Goal: Task Accomplishment & Management: Use online tool/utility

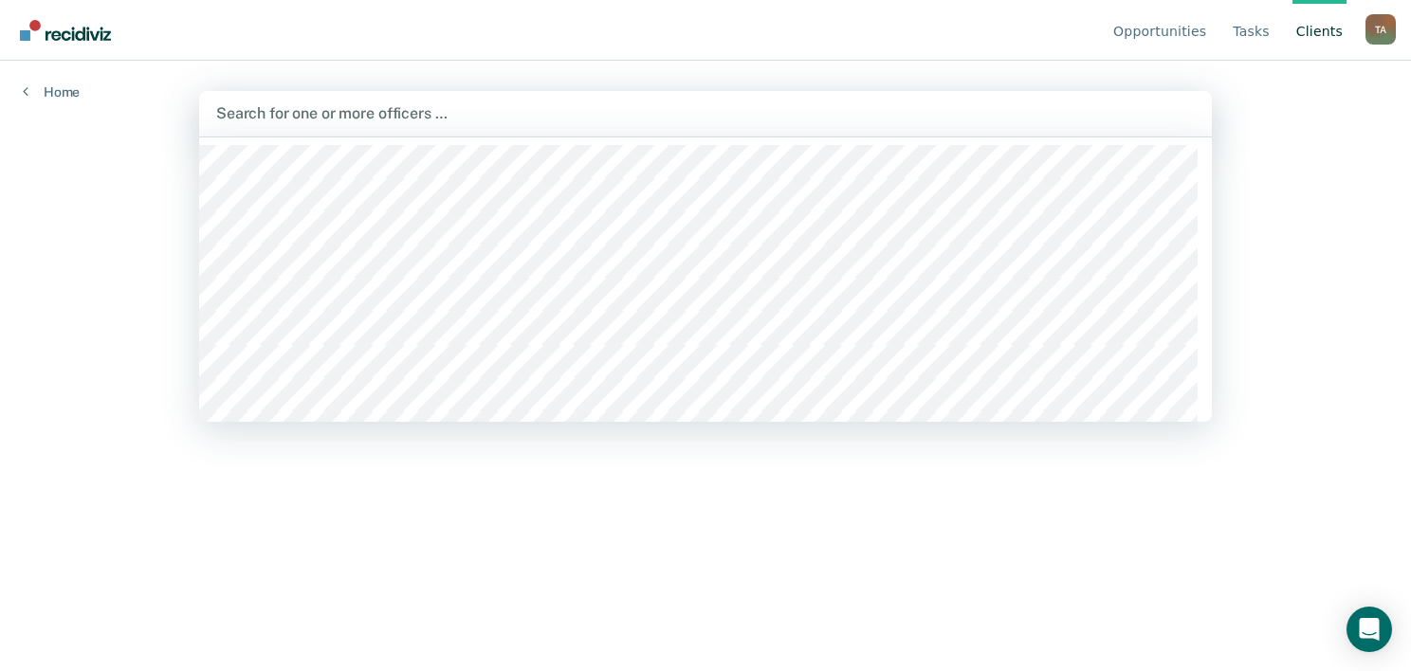
click at [402, 112] on div at bounding box center [705, 113] width 979 height 22
type input "ander"
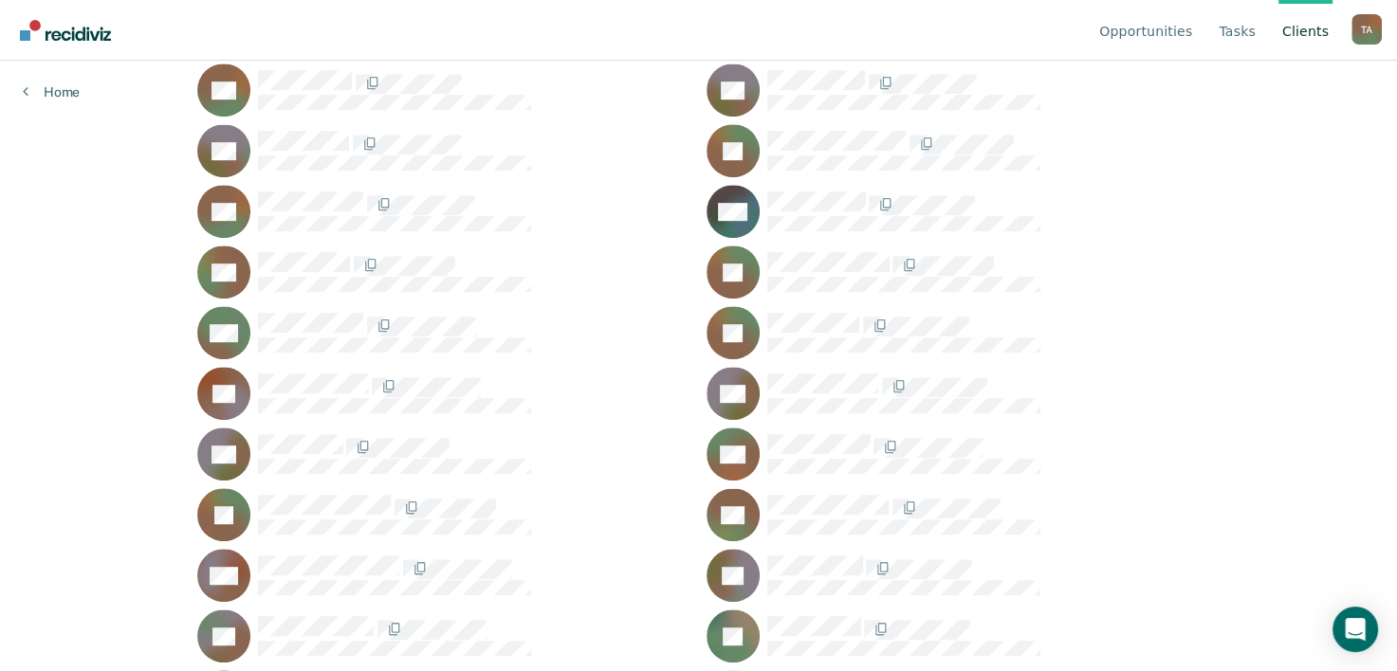
scroll to position [928, 0]
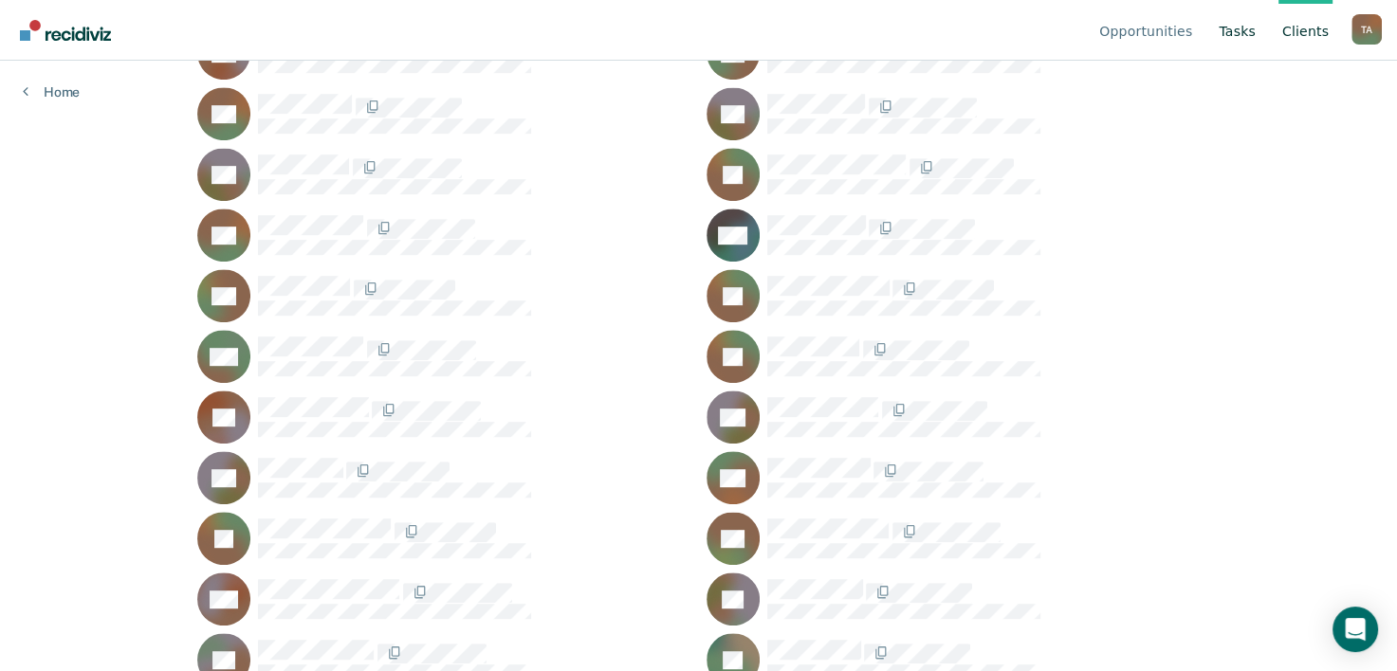
click at [1252, 37] on link "Tasks" at bounding box center [1237, 30] width 45 height 61
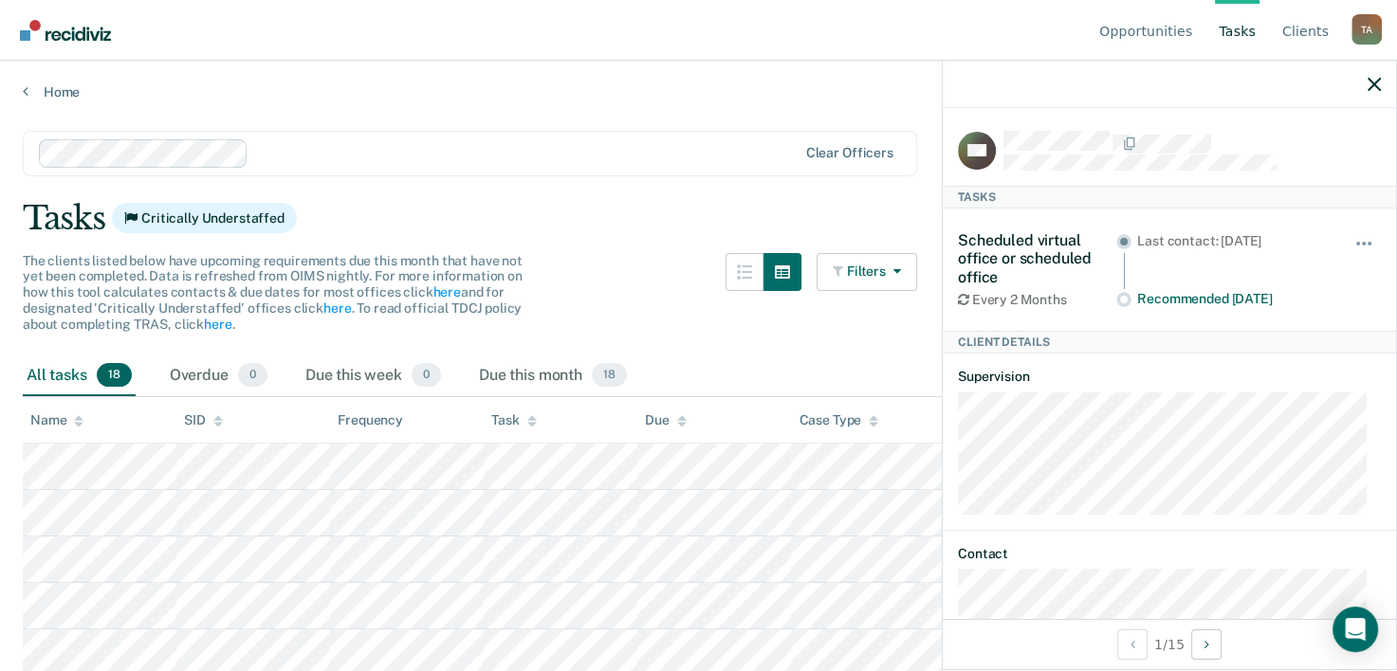
scroll to position [64, 0]
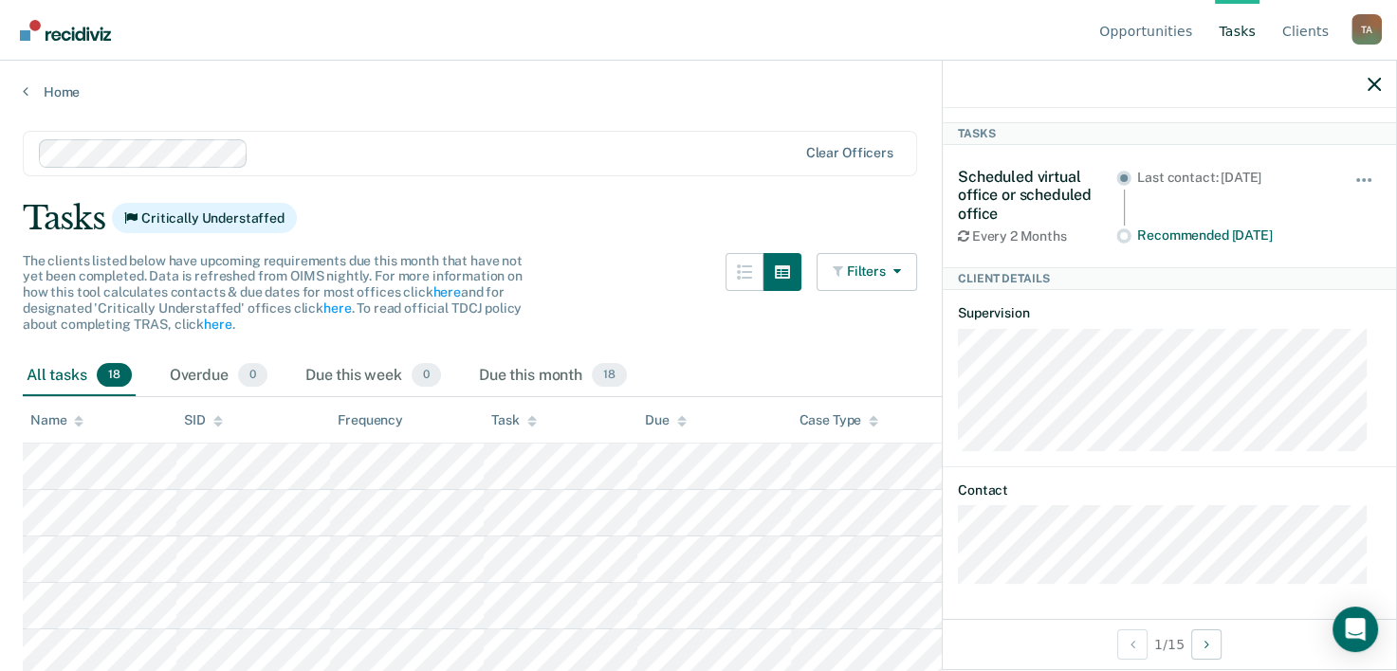
click at [698, 188] on main "Clear officers Tasks Critically Understaffed The clients listed below have upco…" at bounding box center [698, 383] width 1397 height 565
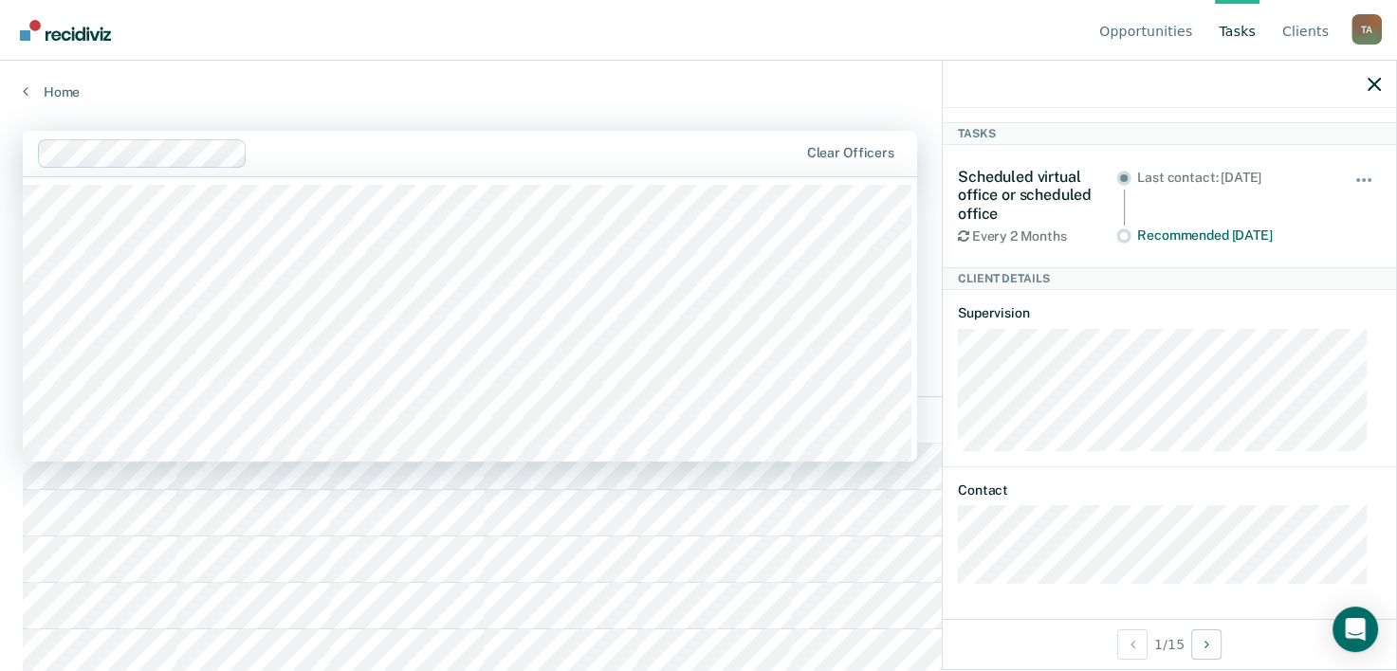
click at [376, 163] on div at bounding box center [419, 153] width 762 height 28
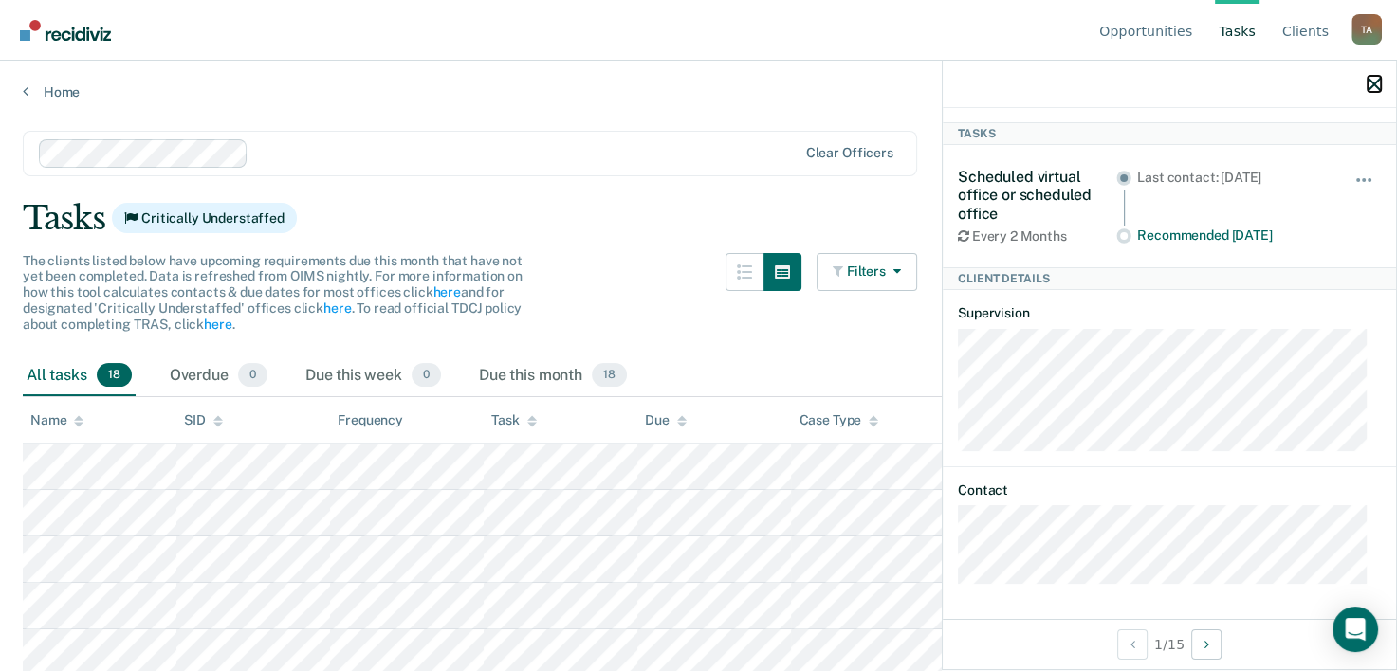
click at [1368, 85] on icon "button" at bounding box center [1374, 84] width 13 height 13
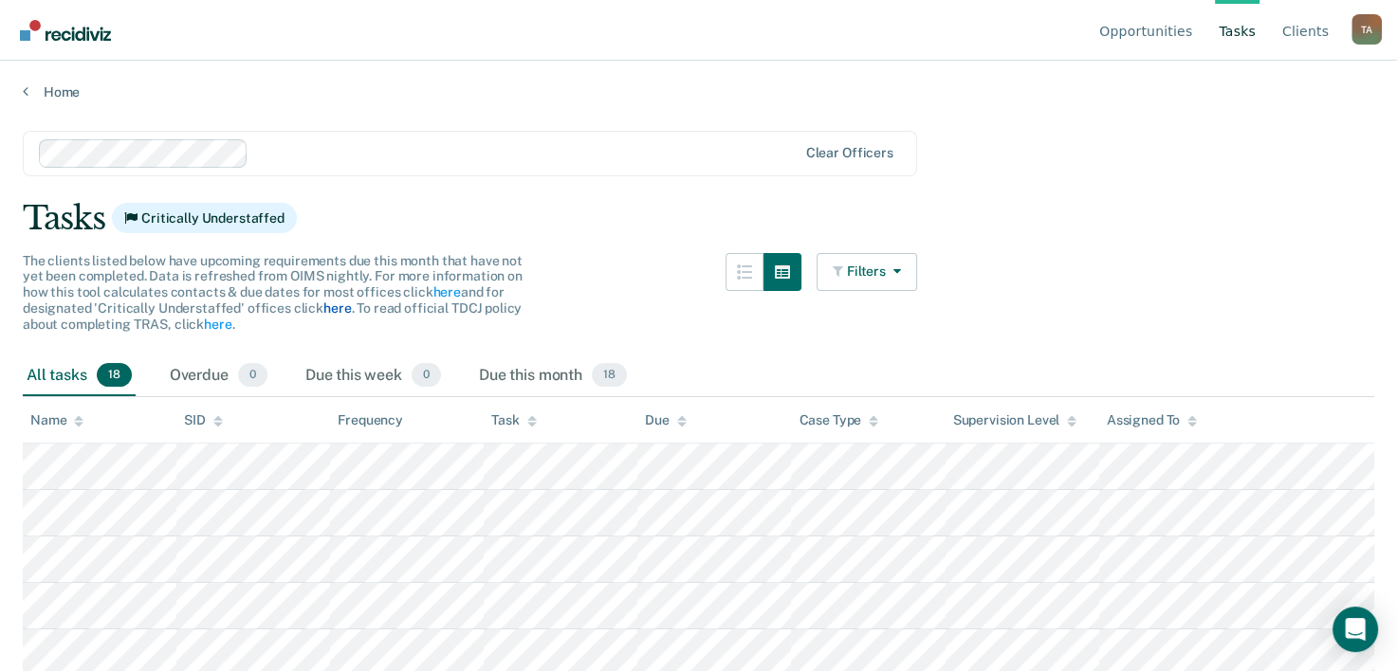
click at [336, 312] on link "here" at bounding box center [337, 308] width 28 height 15
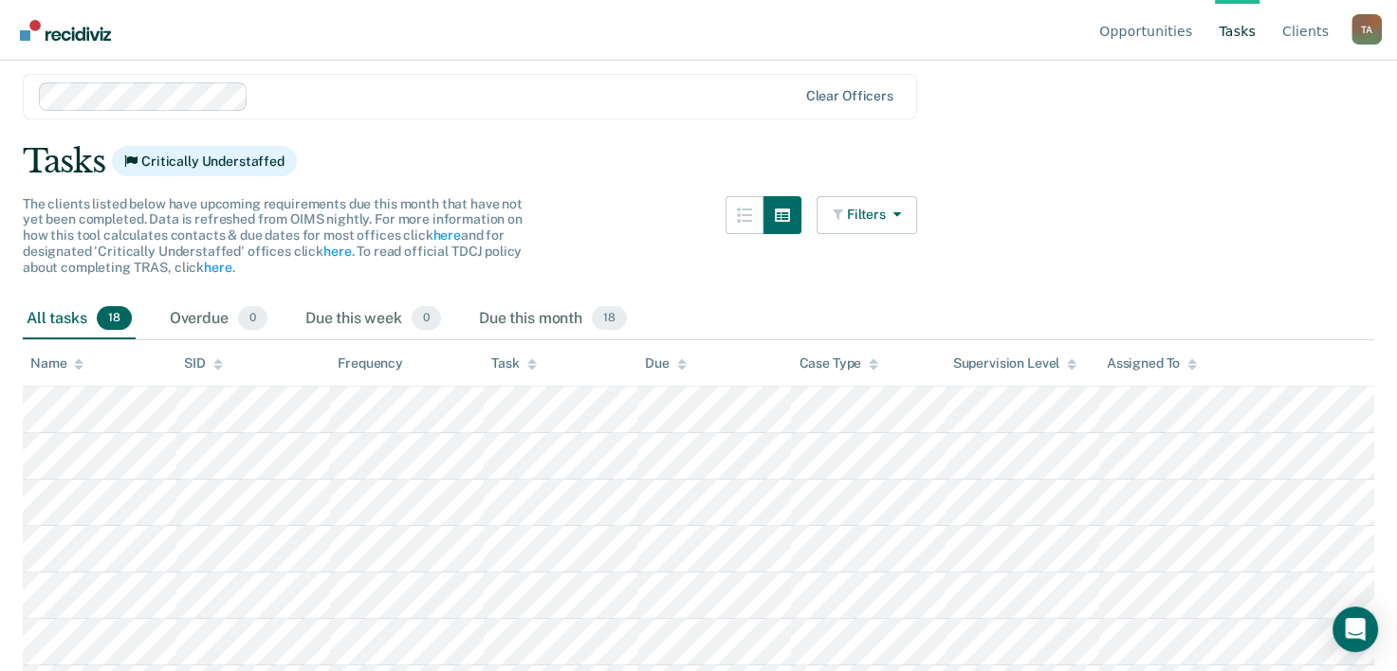
scroll to position [190, 0]
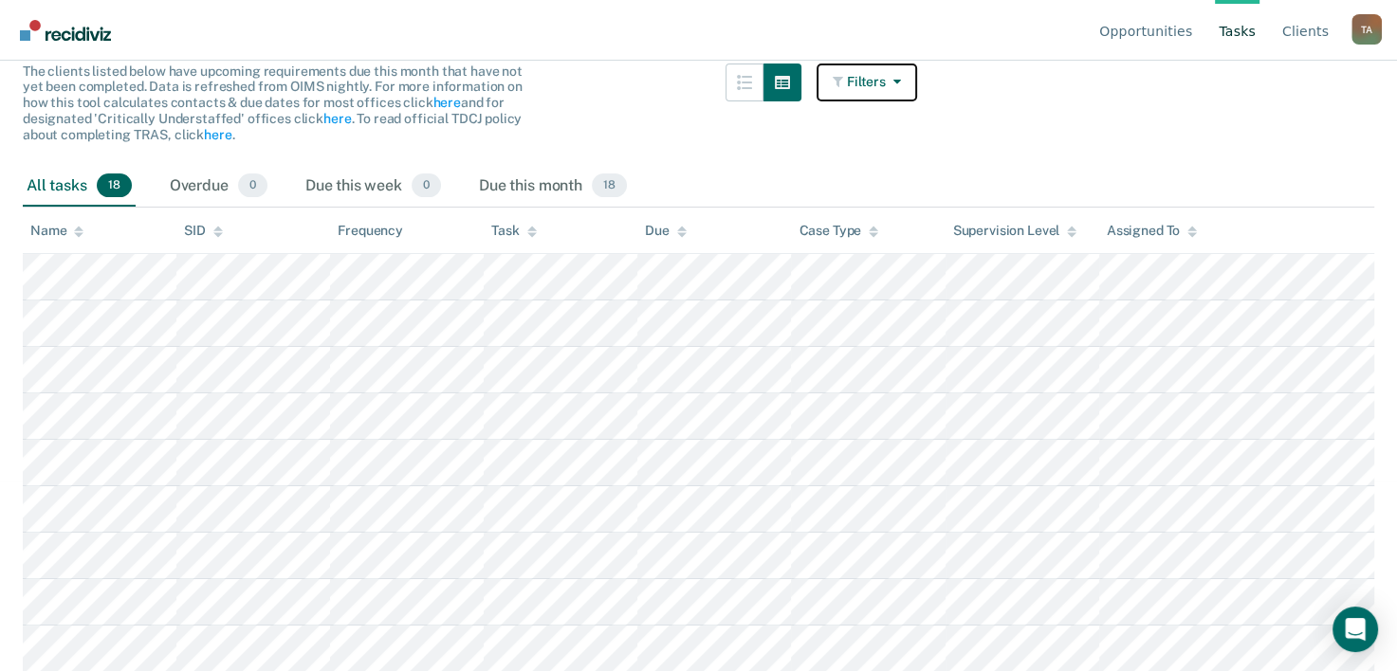
click at [870, 80] on button "Filters" at bounding box center [867, 83] width 101 height 38
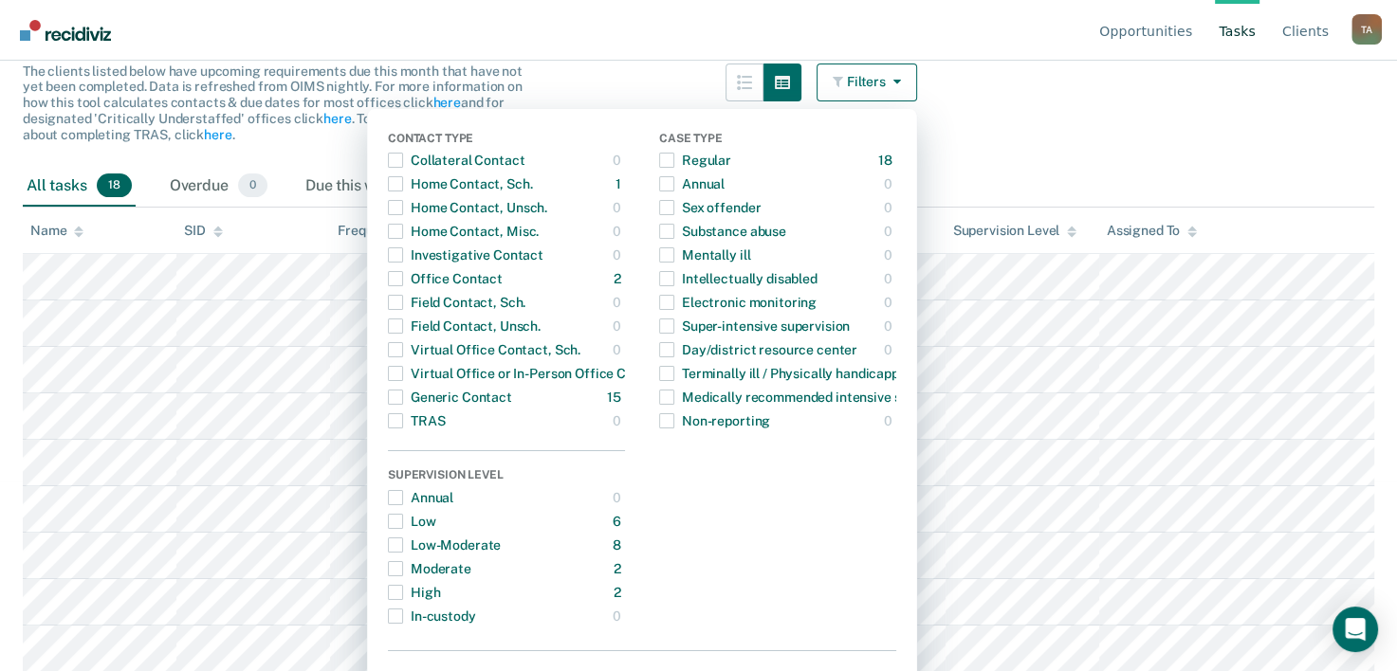
click at [670, 72] on div "The clients listed below have upcoming requirements due this month that have no…" at bounding box center [470, 115] width 894 height 102
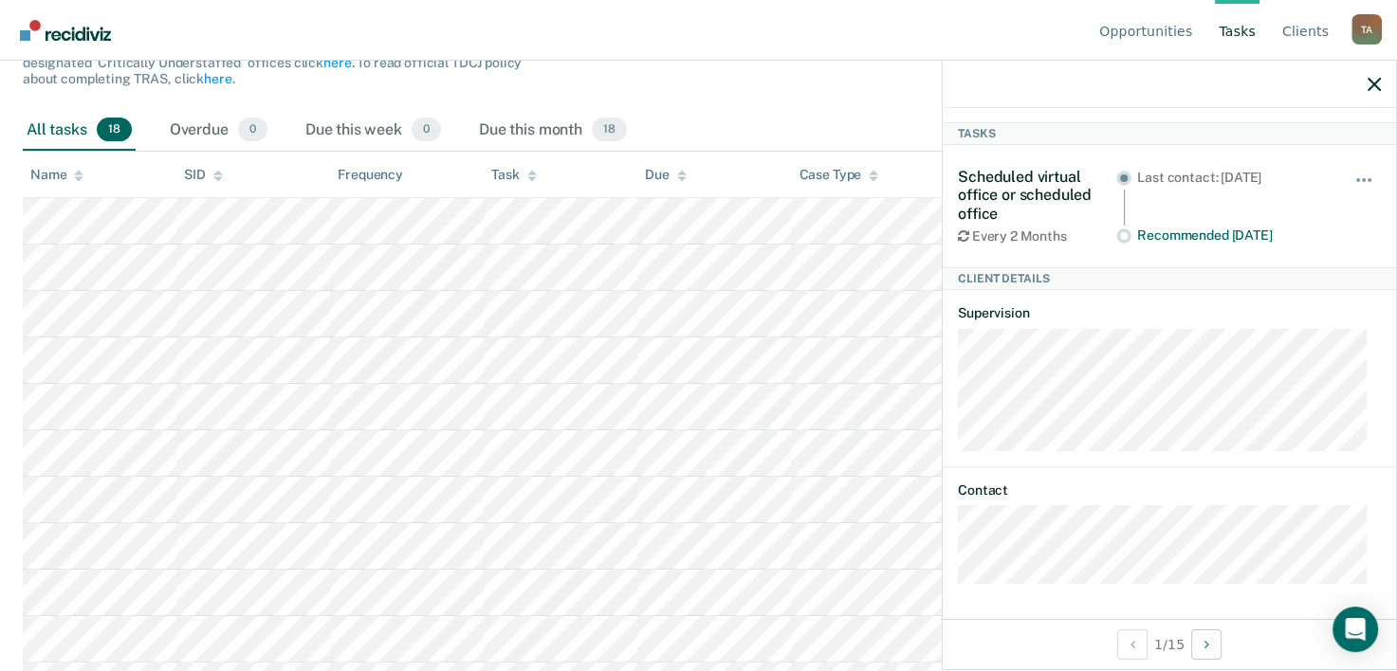
scroll to position [285, 0]
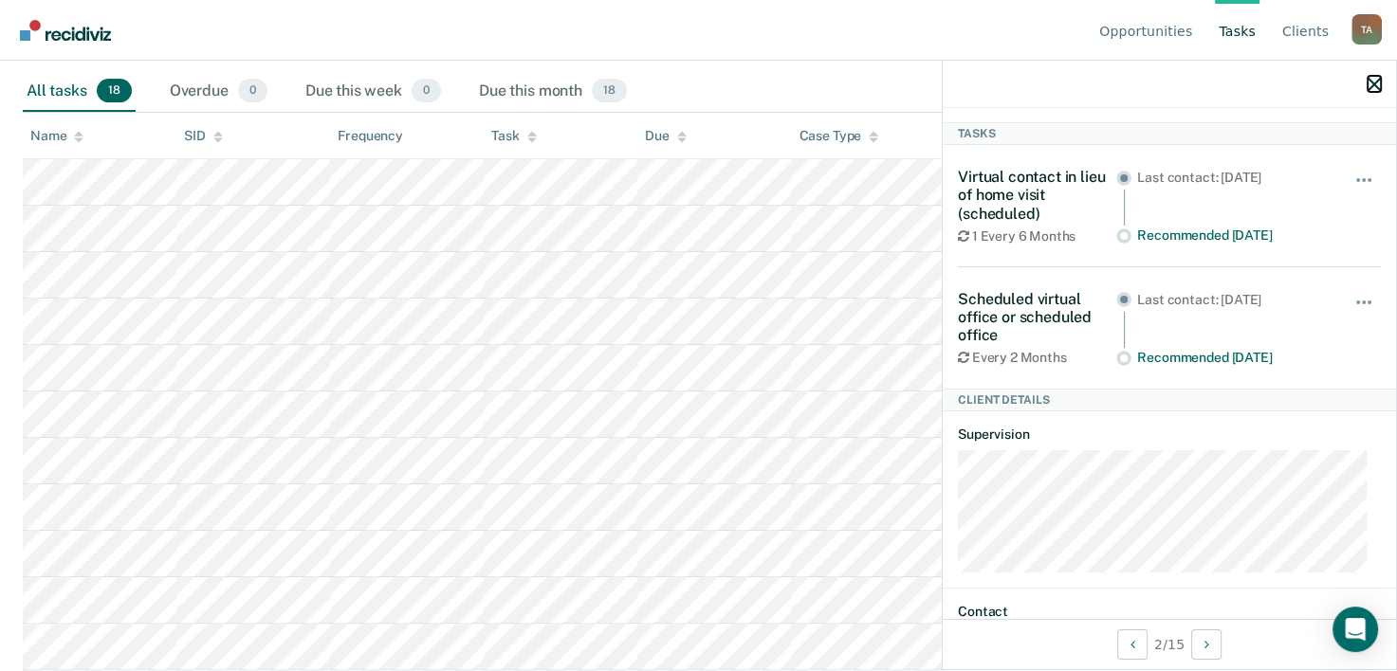
click at [1378, 84] on icon "button" at bounding box center [1374, 84] width 13 height 13
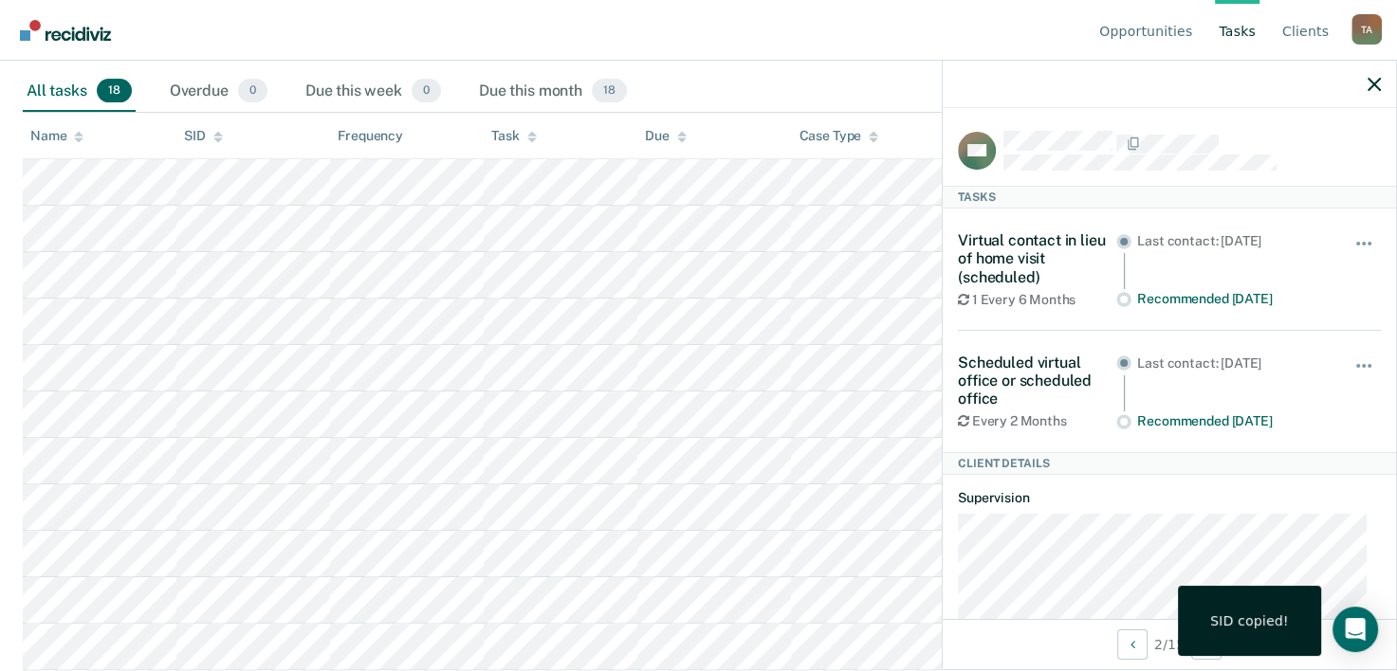
click at [1367, 73] on div at bounding box center [1169, 84] width 453 height 47
drag, startPoint x: 1372, startPoint y: 87, endPoint x: 1253, endPoint y: 61, distance: 122.4
click at [1373, 88] on icon "button" at bounding box center [1374, 84] width 13 height 13
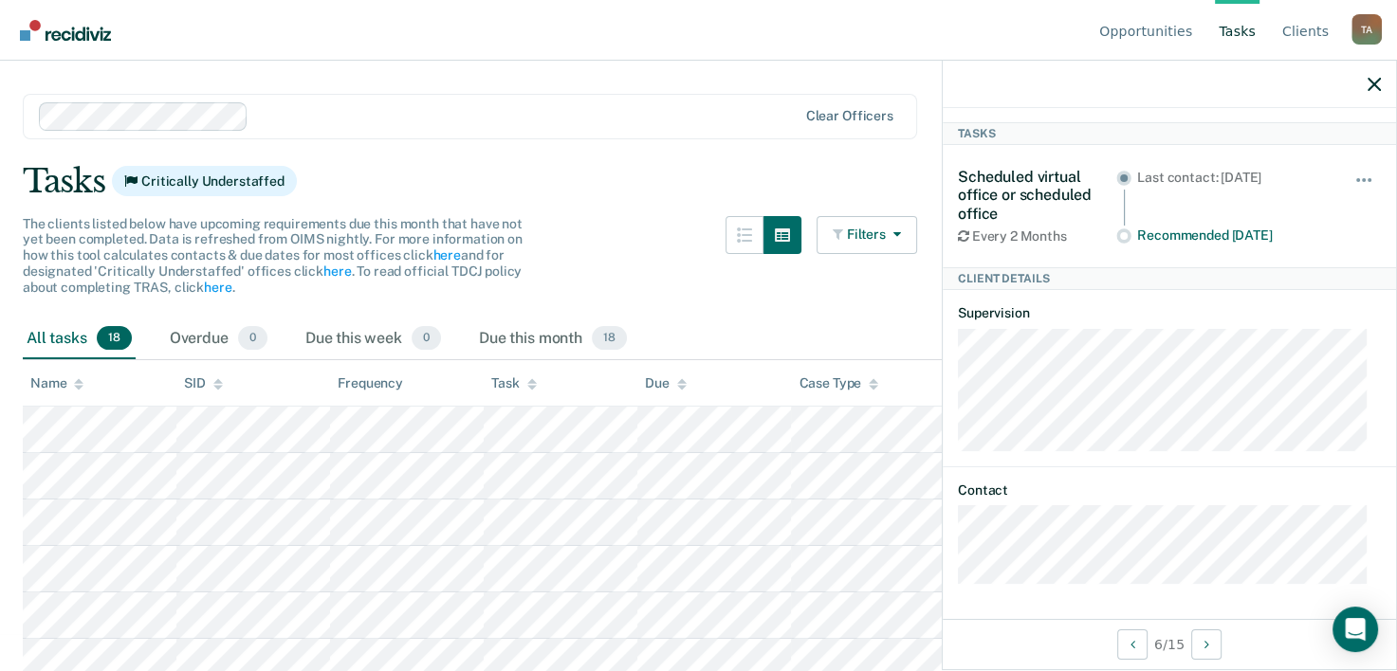
scroll to position [0, 0]
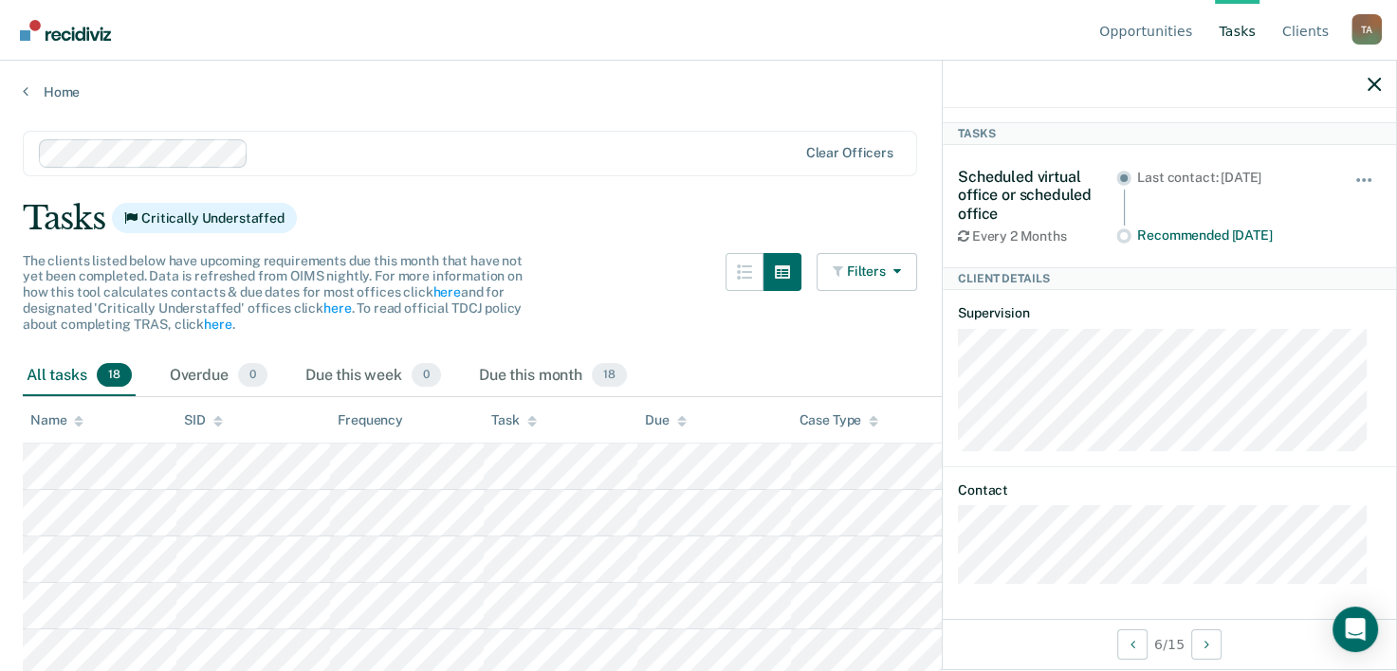
click at [492, 206] on div "Tasks Critically Understaffed" at bounding box center [699, 218] width 1352 height 39
click at [1311, 34] on link "Client s" at bounding box center [1305, 30] width 54 height 61
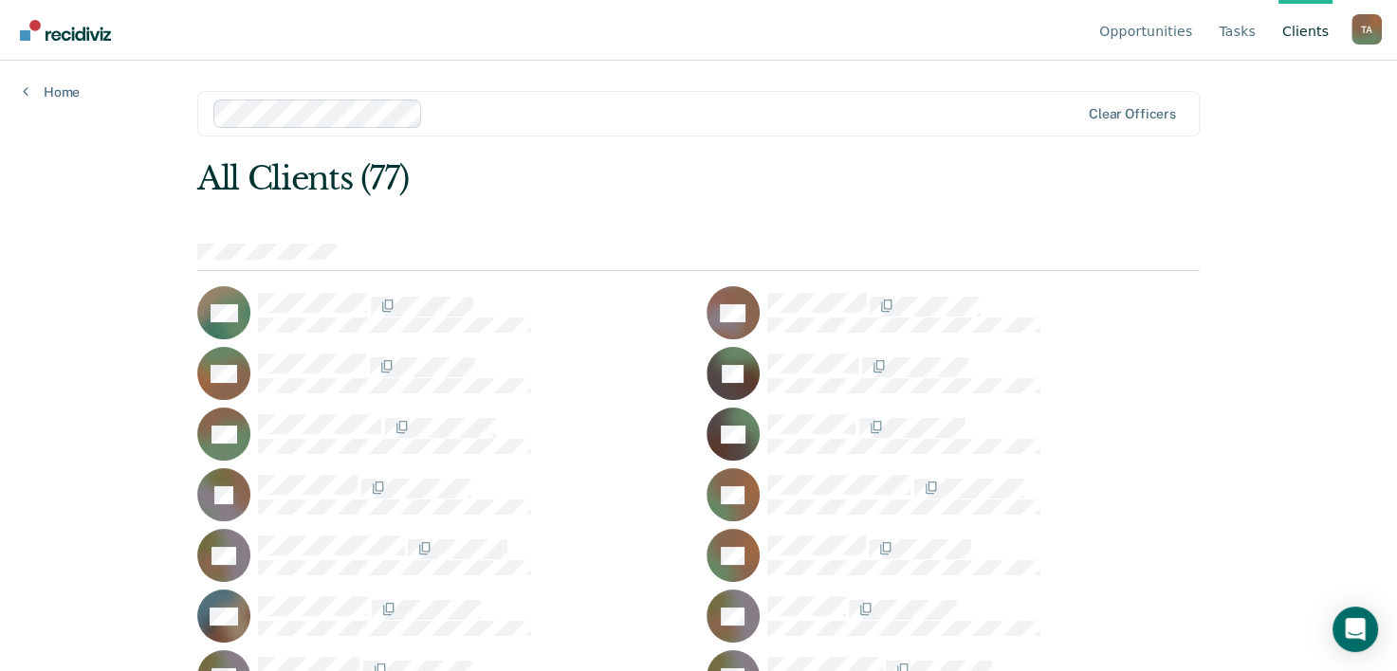
click at [333, 179] on div "All Clients (77)" at bounding box center [597, 178] width 801 height 39
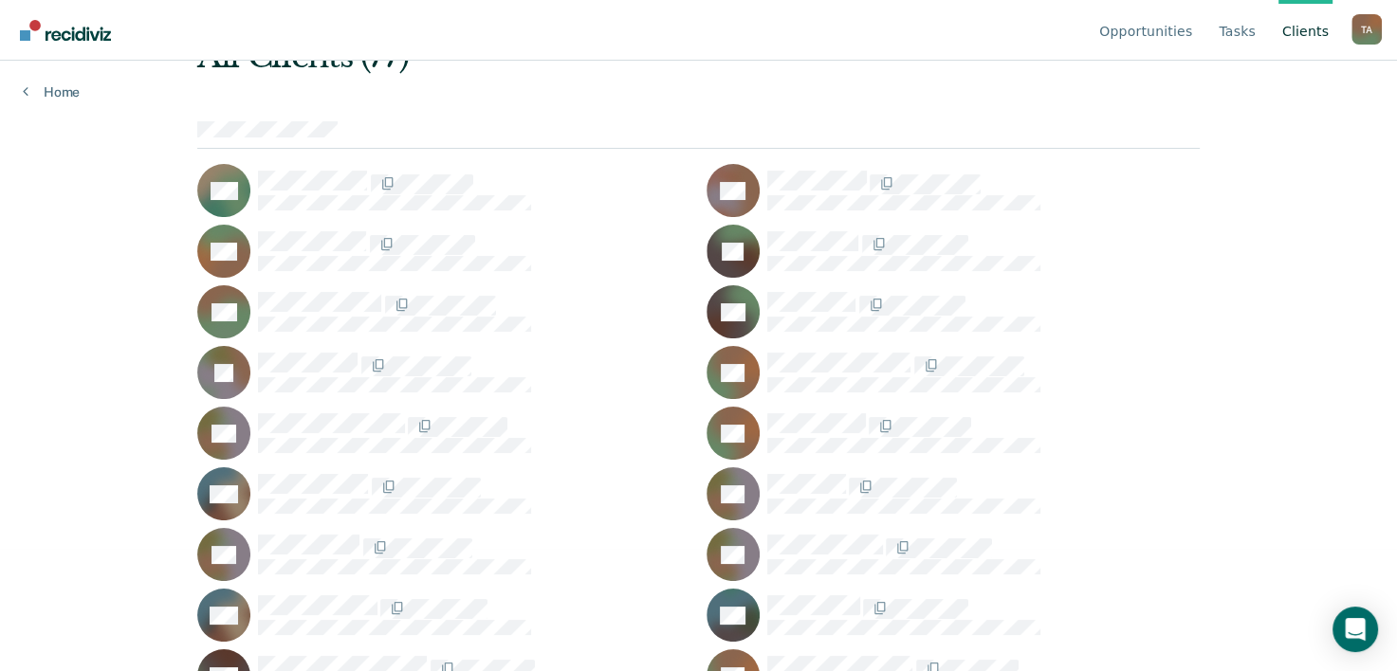
scroll to position [285, 0]
